Goal: Entertainment & Leisure: Browse casually

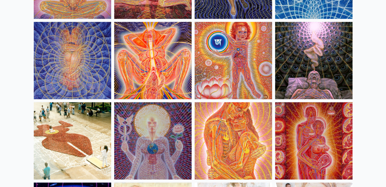
scroll to position [4783, 0]
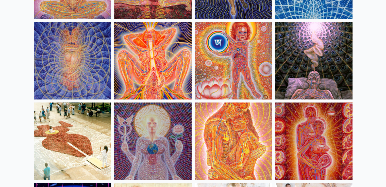
drag, startPoint x: 161, startPoint y: 59, endPoint x: 157, endPoint y: 74, distance: 16.0
click at [157, 74] on img at bounding box center [152, 60] width 77 height 77
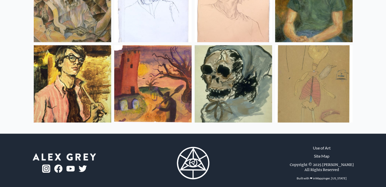
scroll to position [6778, 0]
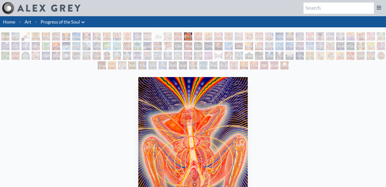
scroll to position [50, 0]
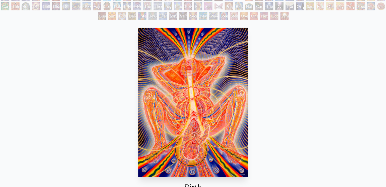
click at [140, 17] on div "Interbeing" at bounding box center [142, 16] width 8 height 8
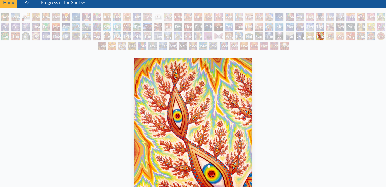
scroll to position [19, 0]
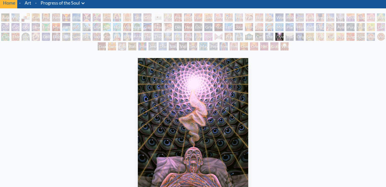
scroll to position [6, 0]
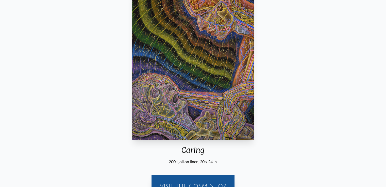
scroll to position [88, 0]
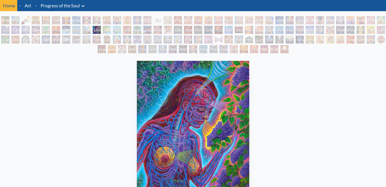
scroll to position [88, 0]
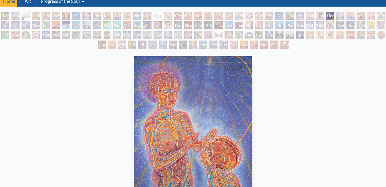
scroll to position [88, 0]
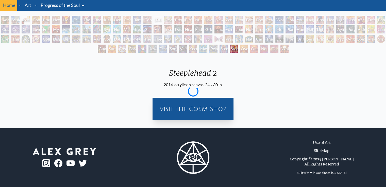
scroll to position [16, 0]
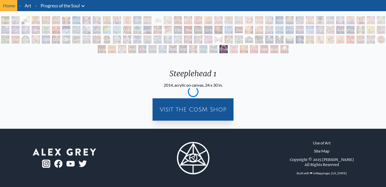
scroll to position [88, 0]
